Goal: Task Accomplishment & Management: Use online tool/utility

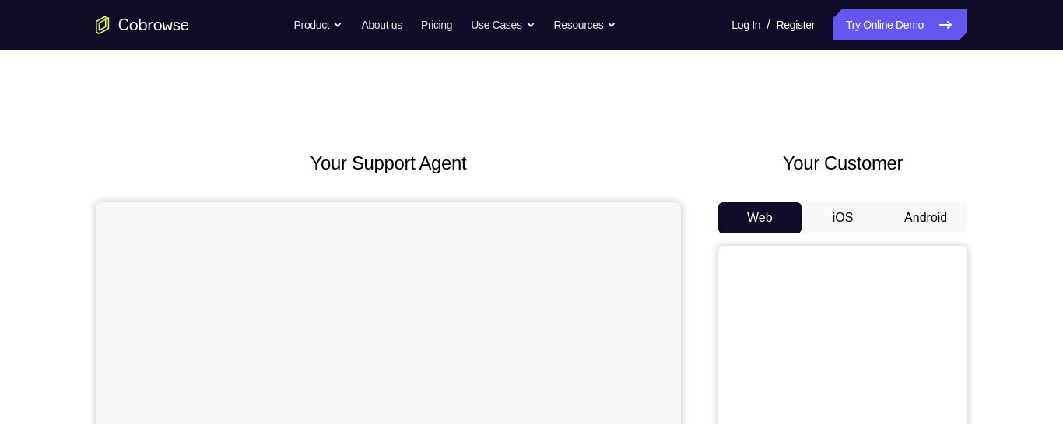
click at [937, 221] on button "Android" at bounding box center [925, 217] width 83 height 31
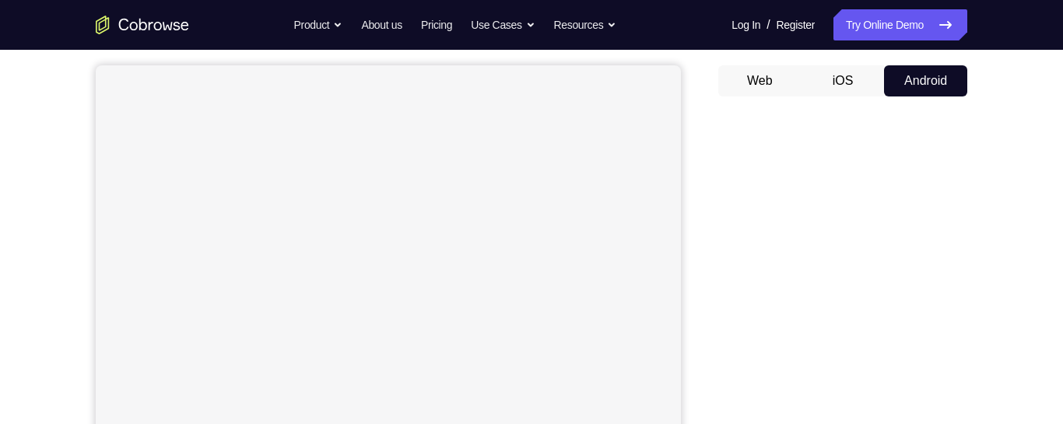
scroll to position [132, 0]
click at [979, 305] on div "Your Support Agent Your Customer Web iOS Android Next Steps We’d be happy to gi…" at bounding box center [531, 431] width 996 height 1026
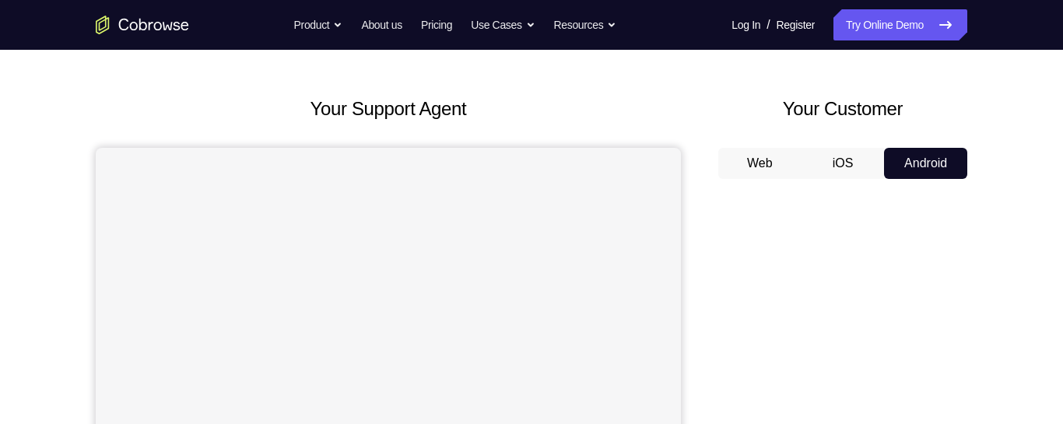
scroll to position [54, 0]
click at [755, 164] on button "Web" at bounding box center [759, 164] width 83 height 31
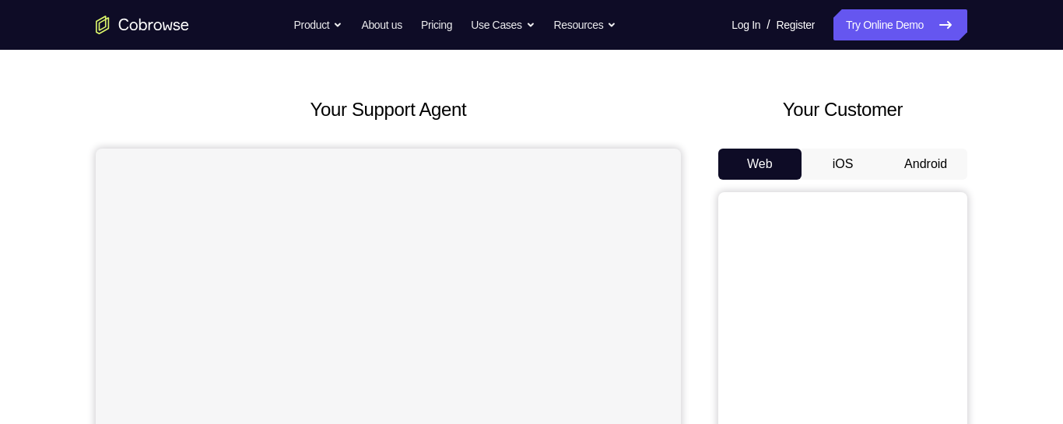
click at [916, 170] on button "Android" at bounding box center [925, 164] width 83 height 31
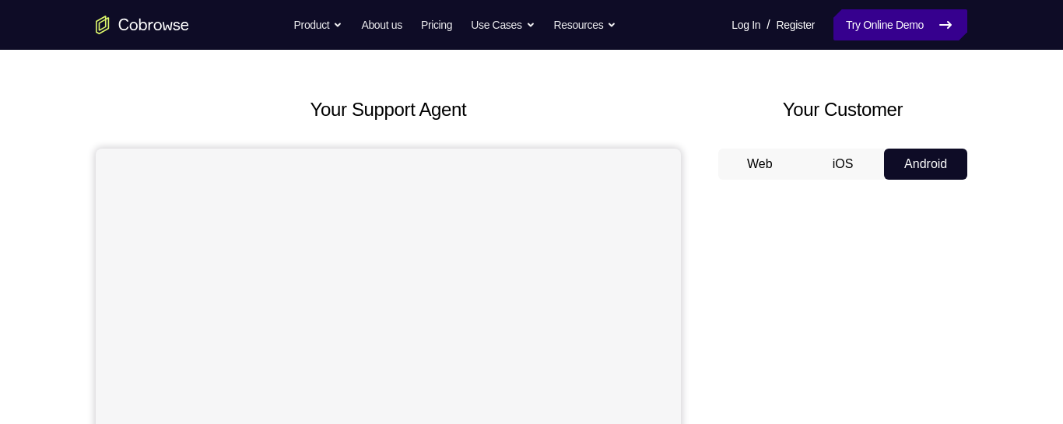
click at [911, 26] on link "Try Online Demo" at bounding box center [900, 24] width 134 height 31
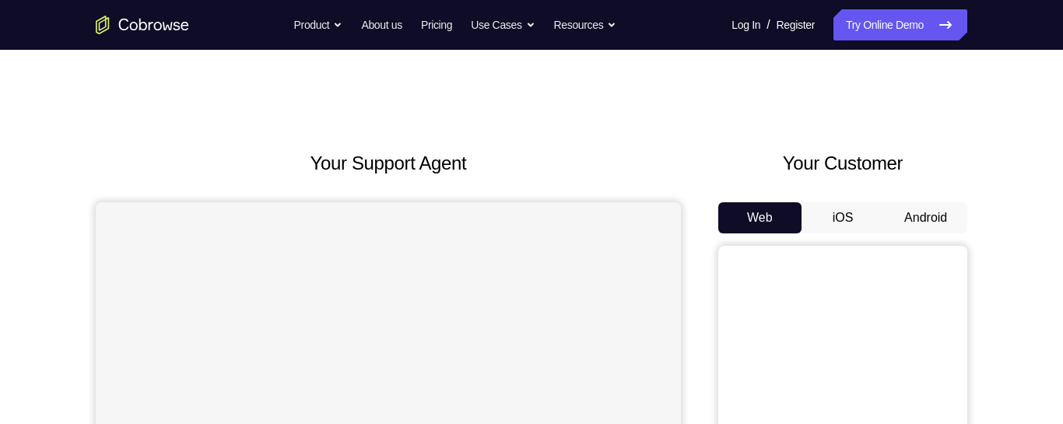
click at [933, 203] on button "Android" at bounding box center [925, 217] width 83 height 31
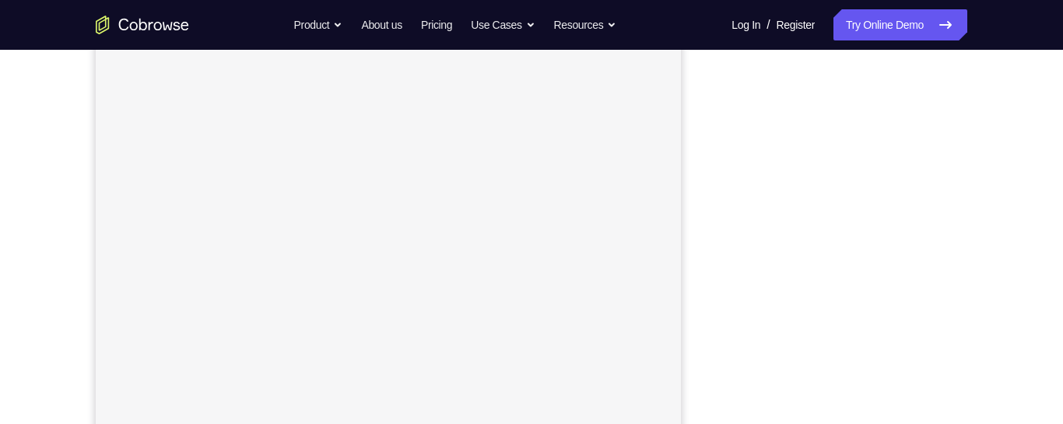
scroll to position [194, 0]
